Goal: Browse casually

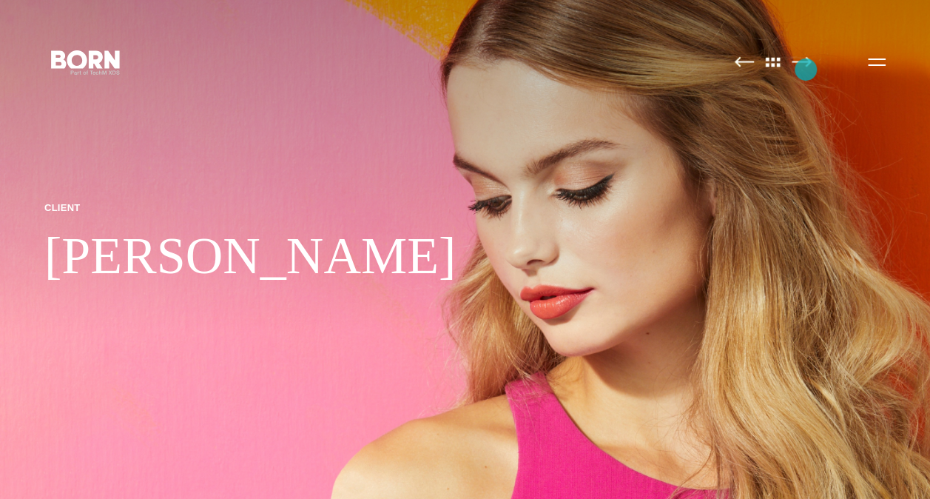
click at [805, 70] on link at bounding box center [801, 62] width 20 height 15
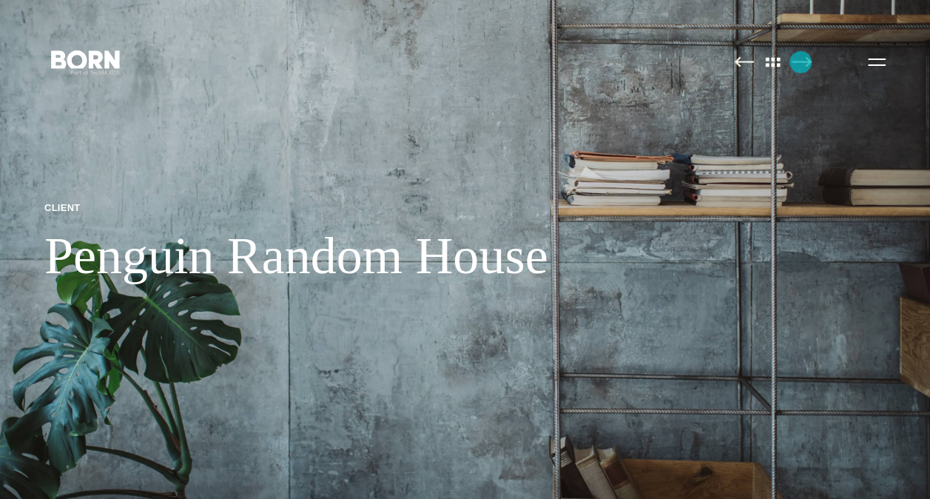
click at [800, 62] on img at bounding box center [801, 61] width 20 height 11
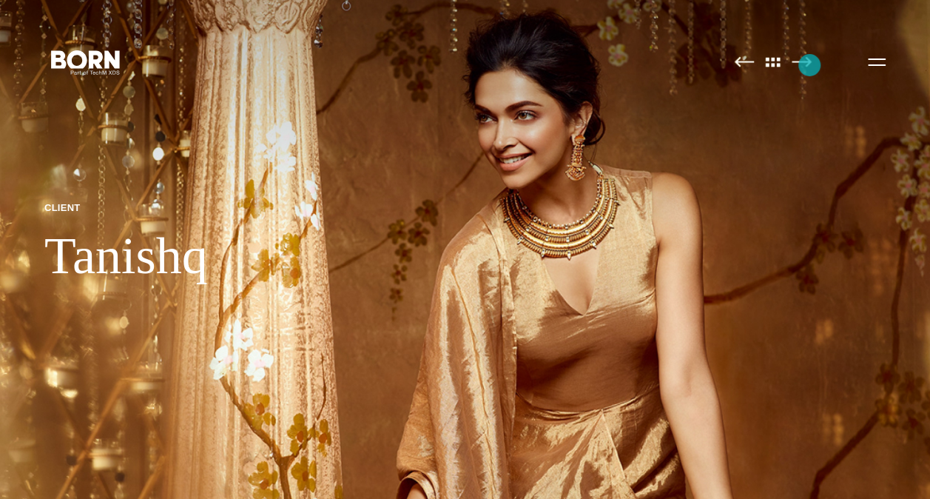
click at [809, 65] on img at bounding box center [801, 61] width 20 height 11
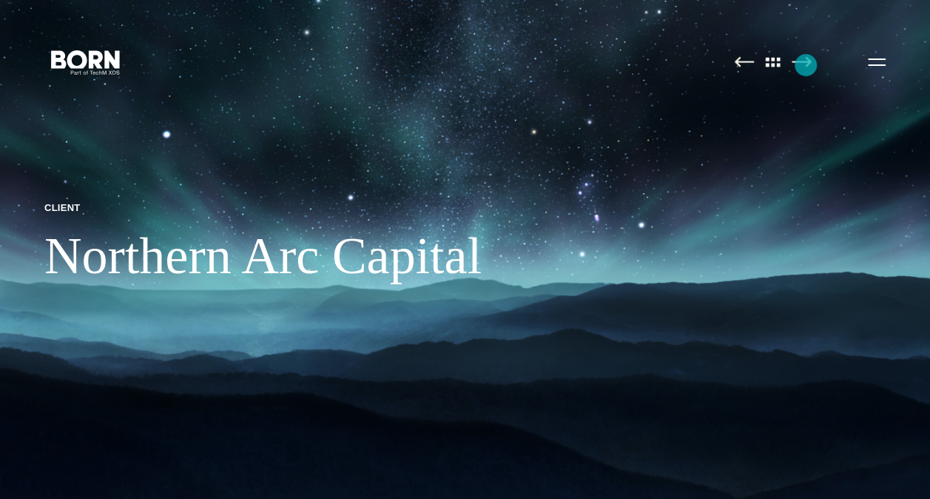
click at [805, 65] on img at bounding box center [801, 61] width 20 height 11
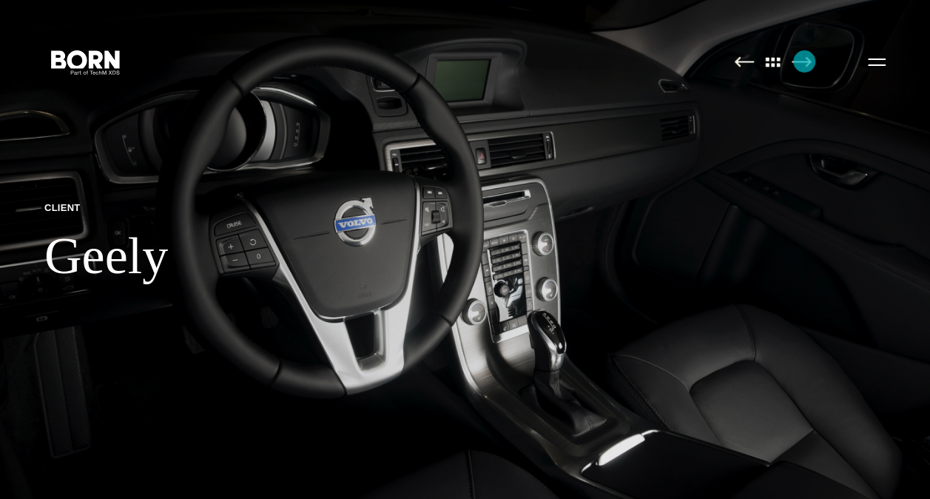
click at [804, 61] on img at bounding box center [801, 61] width 20 height 11
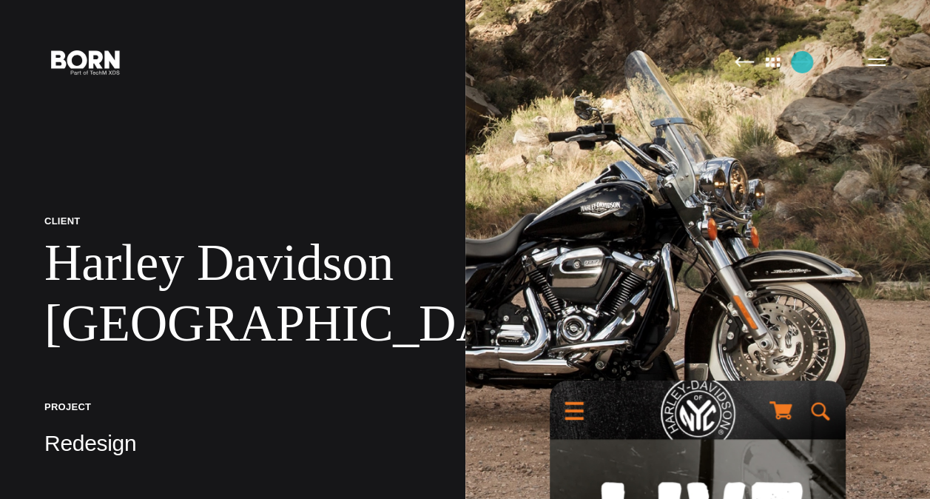
click at [802, 62] on img at bounding box center [801, 61] width 20 height 11
